Goal: Transaction & Acquisition: Book appointment/travel/reservation

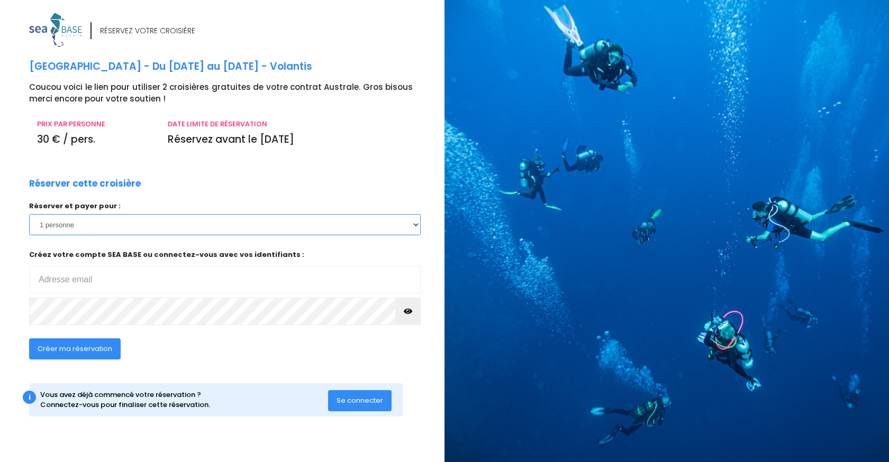
click at [367, 226] on select "1 personne" at bounding box center [224, 224] width 391 height 21
click at [367, 202] on p "Réserver et payer pour :" at bounding box center [224, 206] width 391 height 11
click at [373, 402] on span "Se connecter" at bounding box center [359, 401] width 47 height 10
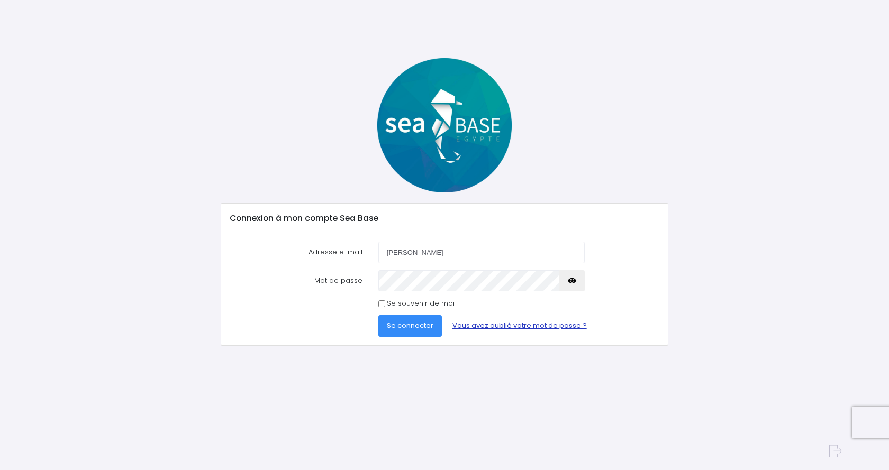
type input "geraldine.rogliano@gmail.com"
click at [384, 306] on input "Se souvenir de moi" at bounding box center [381, 303] width 7 height 7
checkbox input "true"
click at [378, 315] on button "Se connecter" at bounding box center [409, 325] width 63 height 21
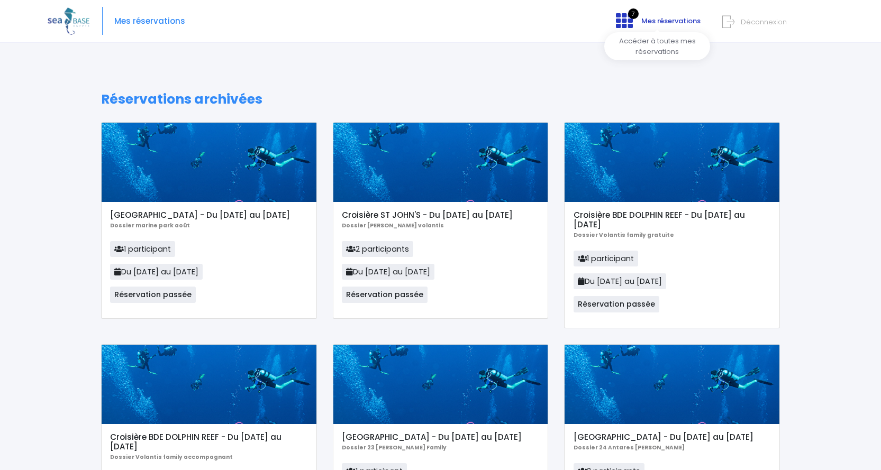
click at [642, 19] on span "Mes réservations" at bounding box center [670, 21] width 59 height 10
click at [629, 20] on icon at bounding box center [624, 20] width 17 height 17
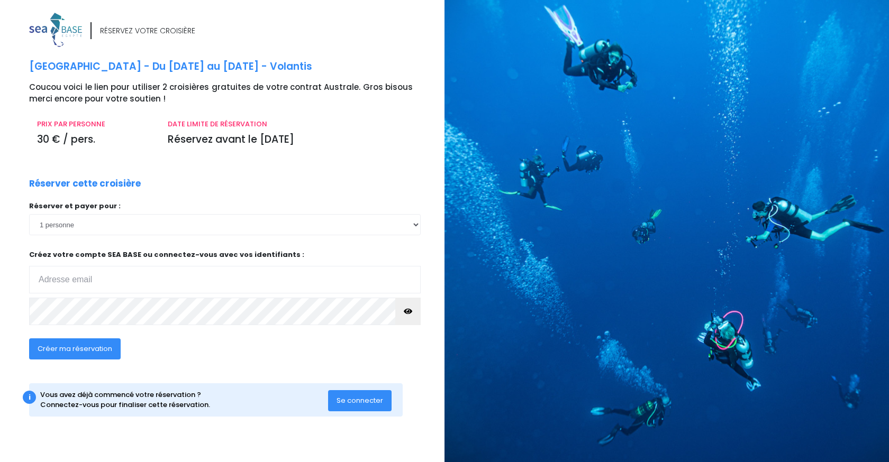
click at [107, 351] on span "Créer ma réservation" at bounding box center [75, 349] width 75 height 10
click at [70, 278] on input "email" at bounding box center [224, 280] width 391 height 28
type input "geraldine.rogliano@gmail.com"
click input "submit" at bounding box center [0, 0] width 0 height 0
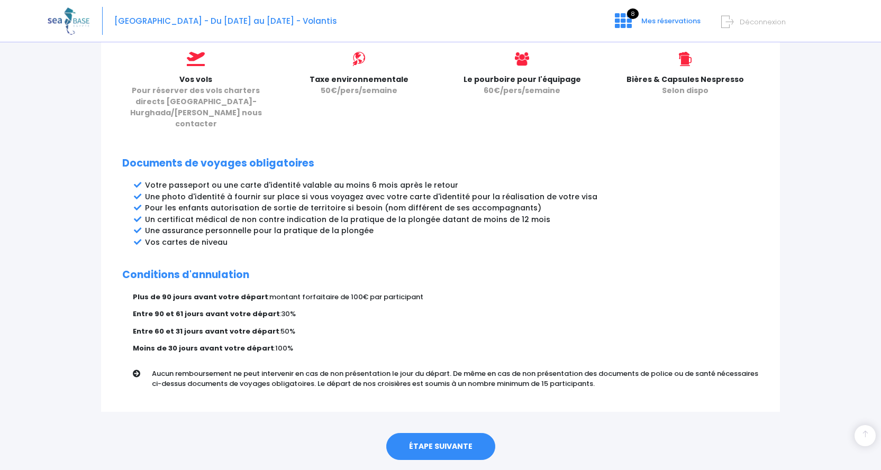
scroll to position [486, 0]
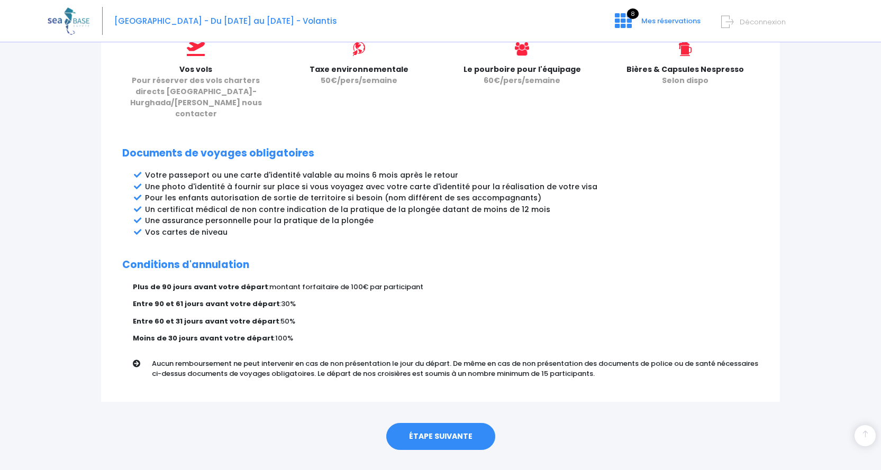
click at [461, 423] on link "ÉTAPE SUIVANTE" at bounding box center [440, 437] width 109 height 28
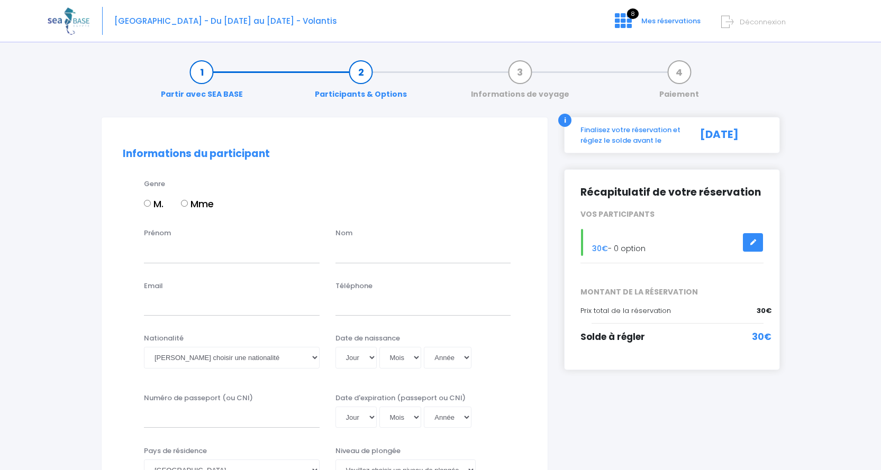
click at [188, 205] on input "Mme" at bounding box center [184, 203] width 7 height 7
radio input "true"
click at [218, 257] on input "Prénom" at bounding box center [232, 252] width 176 height 21
type input "GERALDINE"
click at [349, 249] on input "text" at bounding box center [423, 252] width 176 height 21
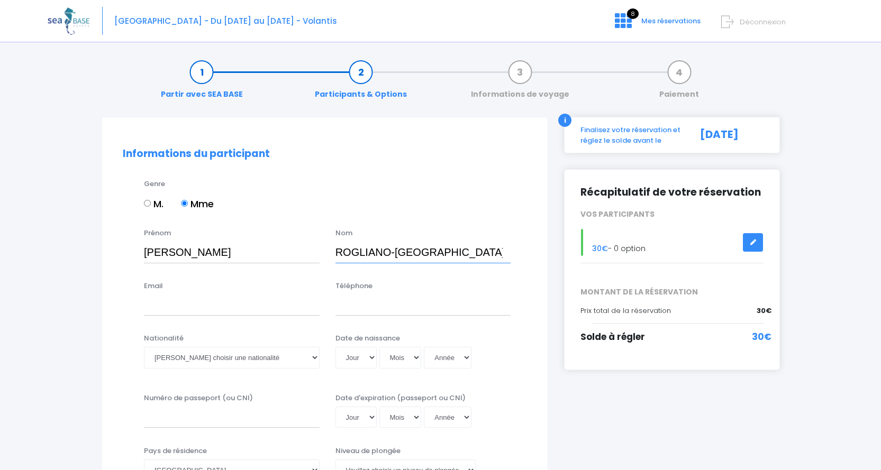
type input "ROGLIANO-CHAUSSEBOURG"
type input "geraldine.rogliano@gmail.com"
click at [360, 302] on input "Téléphone" at bounding box center [423, 305] width 176 height 21
type input "0686601671"
click at [244, 363] on select "Veuillez choisir une nationalité Afghane Albanaise Algerienne Allemande America…" at bounding box center [232, 357] width 176 height 21
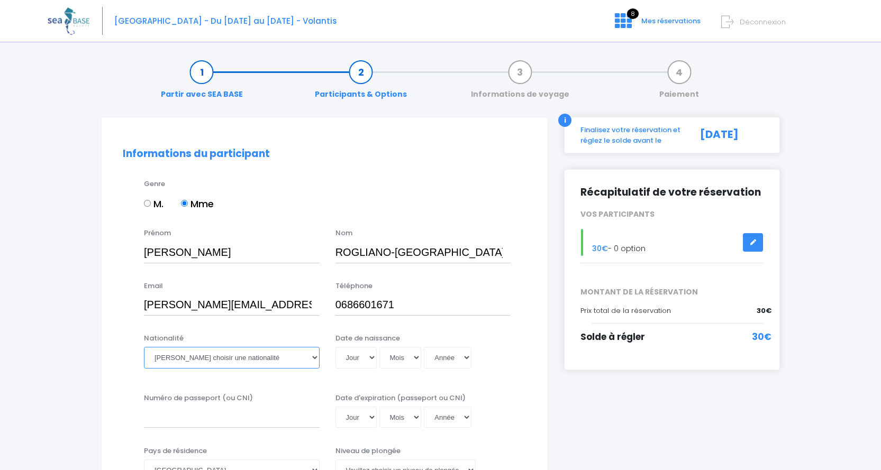
select select "Française"
click at [144, 347] on select "Veuillez choisir une nationalité Afghane Albanaise Algerienne Allemande America…" at bounding box center [232, 357] width 176 height 21
click at [366, 360] on select "Jour 01 02 03 04 05 06 07 08 09 10 11 12 13 14 15 16 17 18 19 20 21 22 23 24 25…" at bounding box center [355, 357] width 41 height 21
select select "12"
click at [335, 347] on select "Jour 01 02 03 04 05 06 07 08 09 10 11 12 13 14 15 16 17 18 19 20 21 22 23 24 25…" at bounding box center [355, 357] width 41 height 21
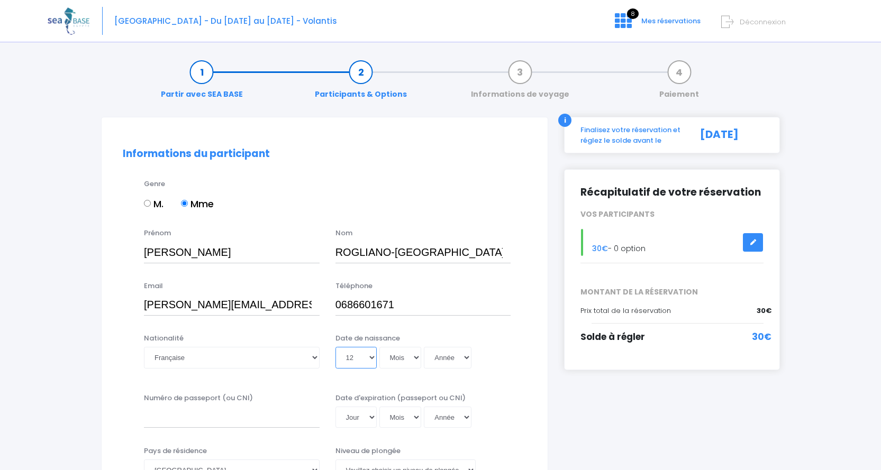
click at [335, 347] on select "Jour 01 02 03 04 05 06 07 08 09 10 11 12 13 14 15 16 17 18 19 20 21 22 23 24 25…" at bounding box center [355, 357] width 41 height 21
select select "06"
select select "1999"
type input "1999-06-12"
select select "1969"
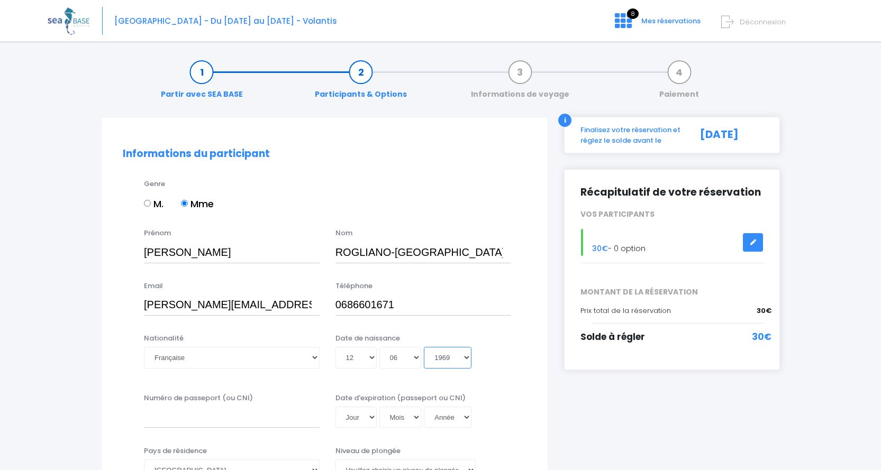
type input "1969-06-12"
select select "1965"
type input "1965-06-12"
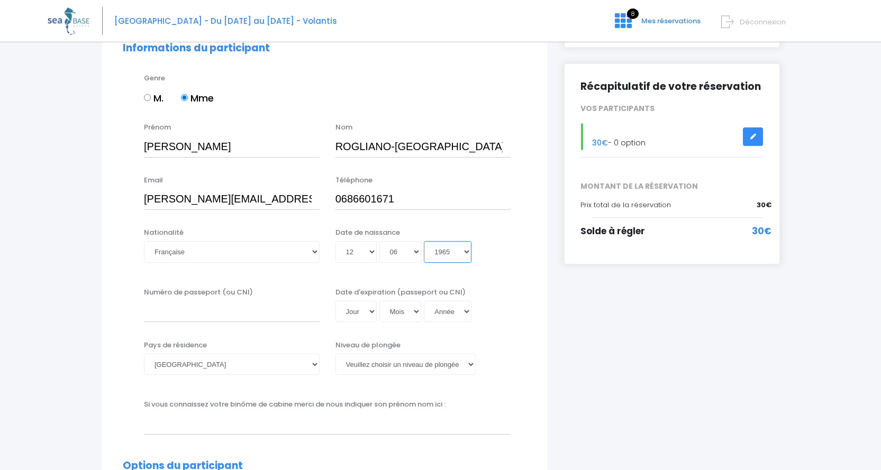
scroll to position [159, 0]
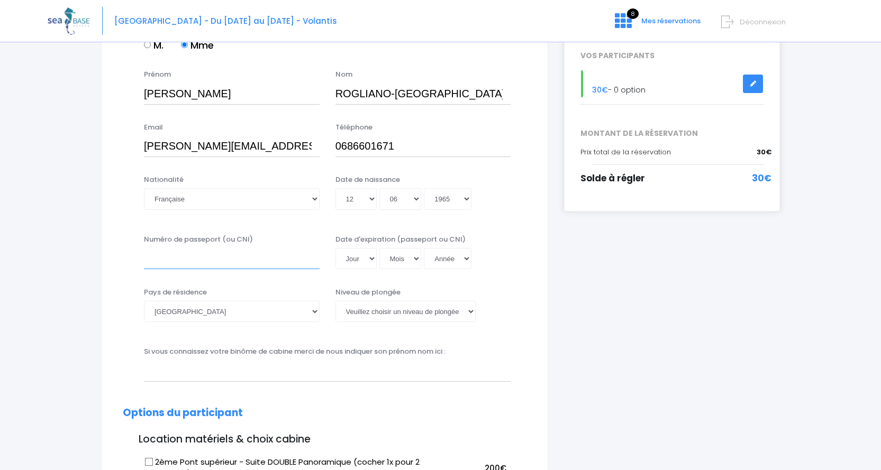
click at [272, 259] on input "Numéro de passeport (ou CNI)" at bounding box center [232, 258] width 176 height 21
type input "22AK34908"
click at [357, 260] on select "Jour 01 02 03 04 05 06 07 08 09 10 11 12 13 14 15 16 17 18 19 20 21 22 23 24 25…" at bounding box center [355, 258] width 41 height 21
select select "28"
click at [335, 248] on select "Jour 01 02 03 04 05 06 07 08 09 10 11 12 13 14 15 16 17 18 19 20 21 22 23 24 25…" at bounding box center [355, 258] width 41 height 21
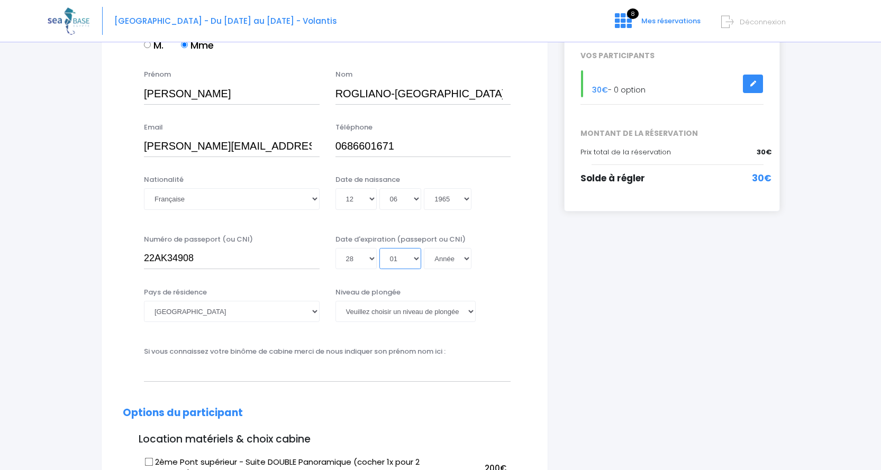
select select "02"
select select "2045"
type input "2045-02-28"
select select "2039"
type input "2039-02-28"
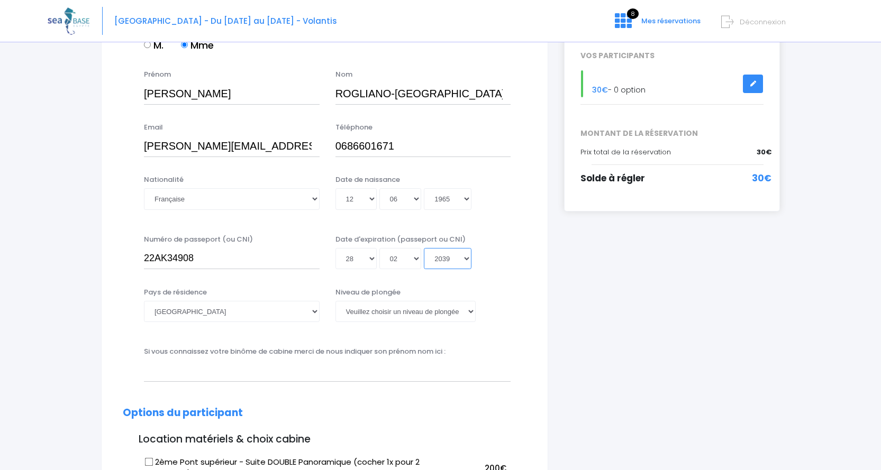
select select "2032"
type input "2032-02-28"
click at [506, 255] on div "Jour 01 02 03 04 05 06 07 08 09 10 11 12 13 14 15 16 17 18 19 20 21 22 23 24 25…" at bounding box center [423, 258] width 176 height 21
click at [429, 315] on select "Veuillez choisir un niveau de plongée Non plongeur Junior OW diver Adventure OW…" at bounding box center [405, 311] width 140 height 21
select select "N3"
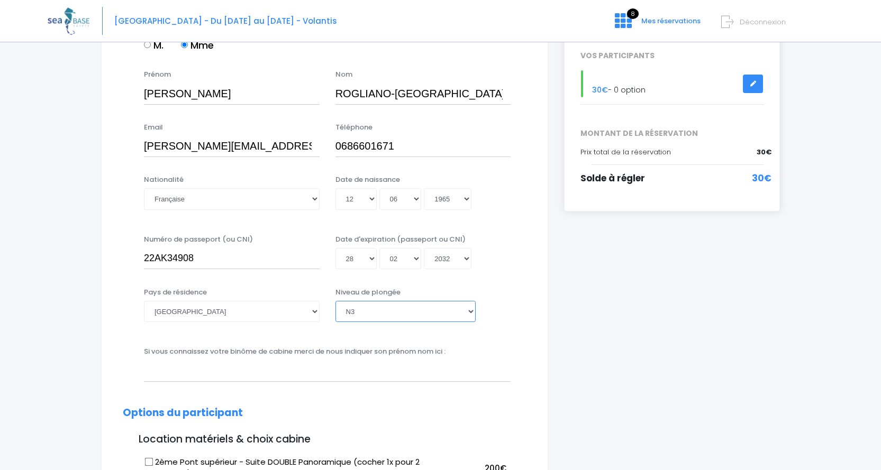
click at [335, 301] on select "Veuillez choisir un niveau de plongée Non plongeur Junior OW diver Adventure OW…" at bounding box center [405, 311] width 140 height 21
click at [414, 372] on input "text" at bounding box center [327, 370] width 367 height 21
type input "CHRISTOPHE CHAUSSEBOURG"
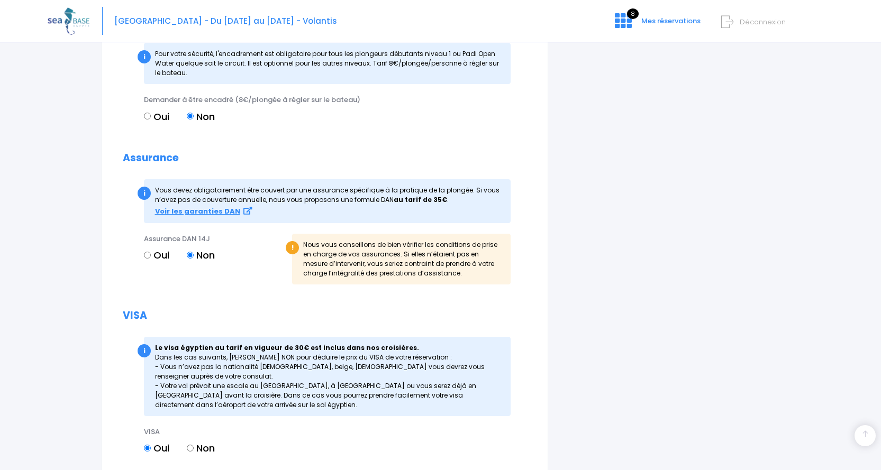
scroll to position [1162, 0]
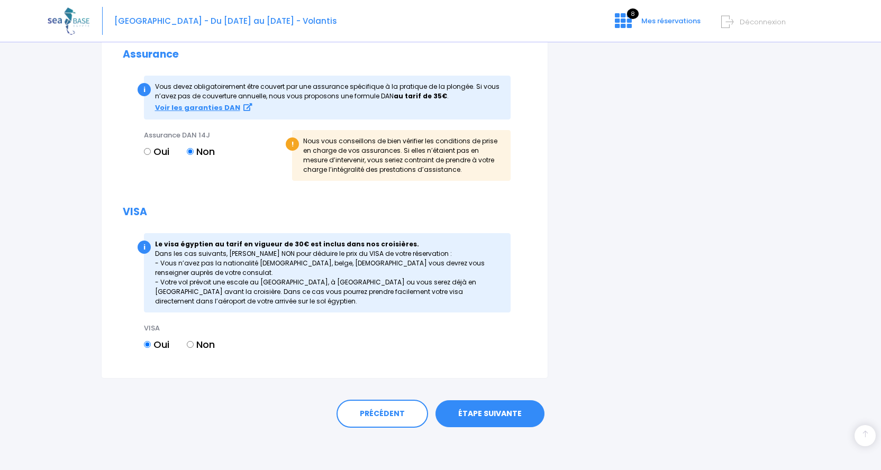
click at [475, 409] on link "ÉTAPE SUIVANTE" at bounding box center [489, 414] width 109 height 28
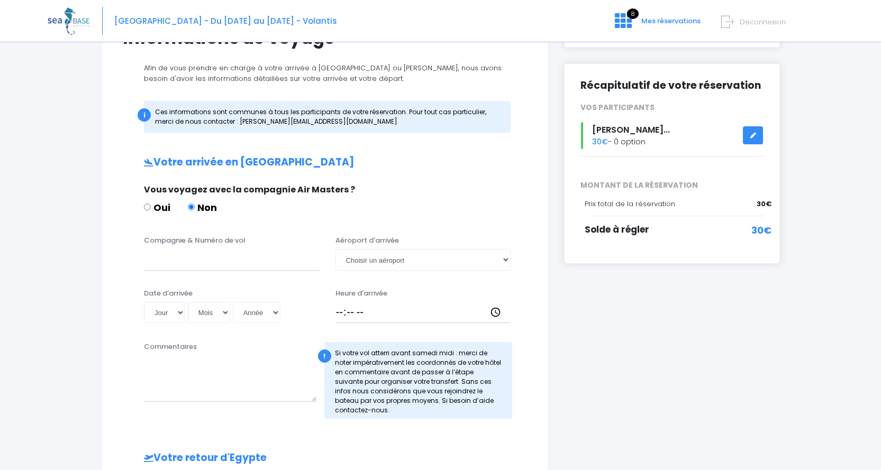
scroll to position [265, 0]
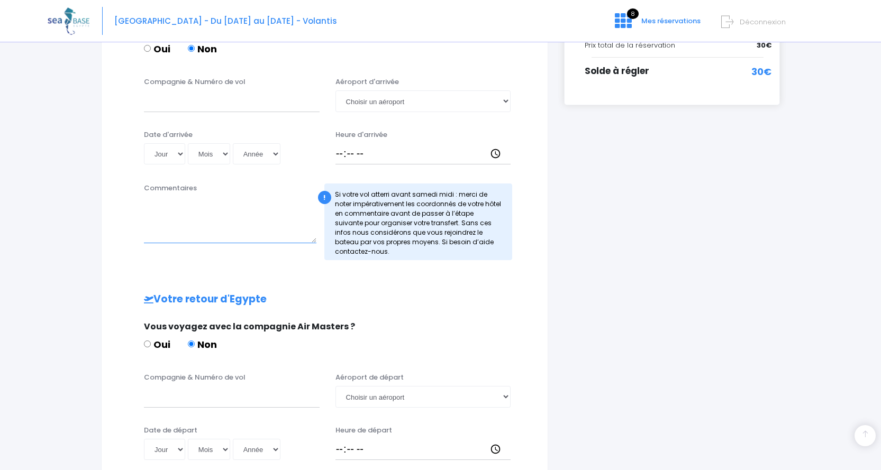
click at [254, 230] on textarea "Commentaires" at bounding box center [230, 220] width 172 height 47
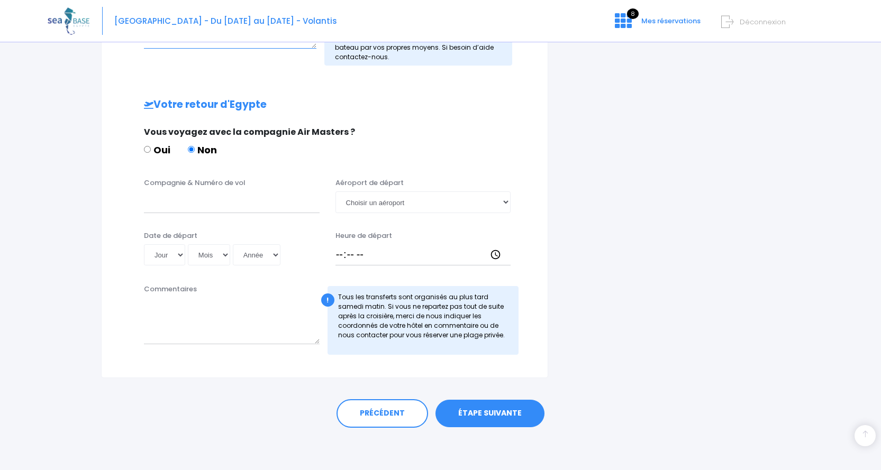
type textarea "je n'ai pas encore fait les réservations de vol"
click at [485, 417] on link "ÉTAPE SUIVANTE" at bounding box center [489, 414] width 109 height 28
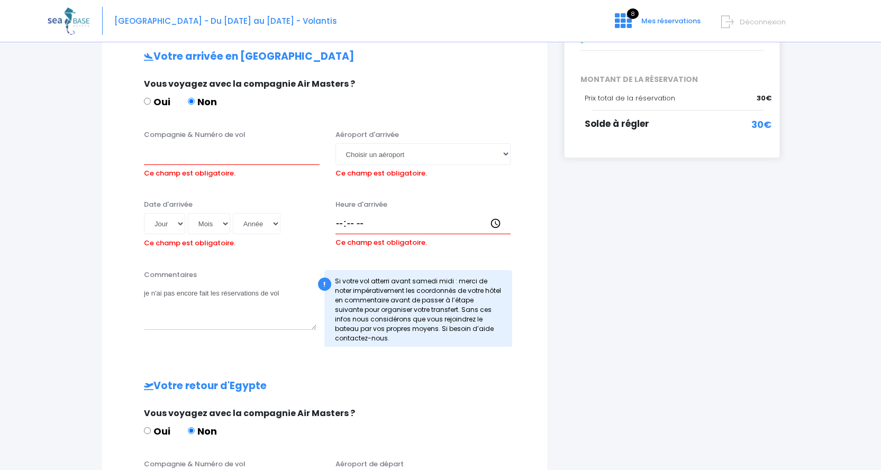
scroll to position [0, 0]
